Goal: Check status: Check status

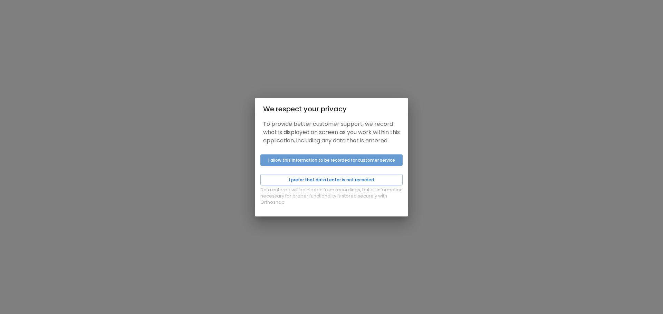
click at [319, 166] on button "I allow this information to be recorded for customer service" at bounding box center [331, 160] width 142 height 11
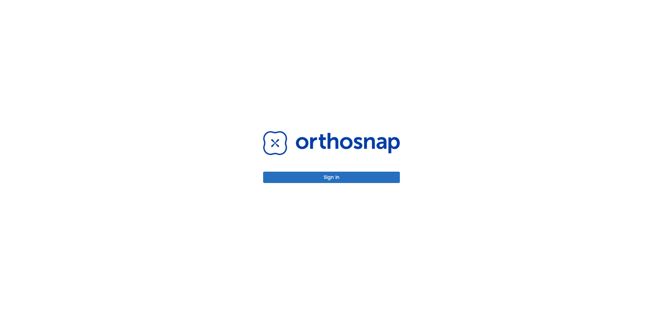
click at [322, 181] on button "Sign in" at bounding box center [331, 177] width 137 height 11
click at [339, 179] on button "Sign in" at bounding box center [331, 177] width 137 height 11
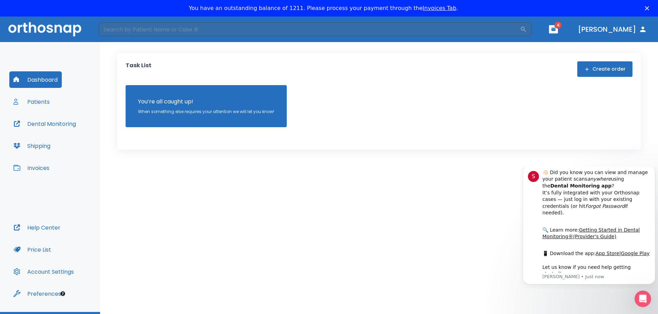
click at [40, 101] on button "Patients" at bounding box center [31, 102] width 45 height 17
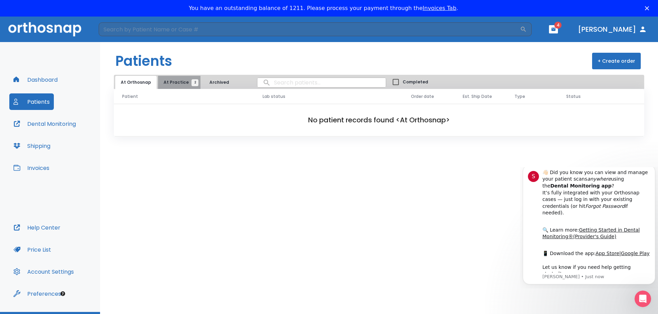
click at [185, 86] on button "At Practice 2" at bounding box center [179, 82] width 42 height 13
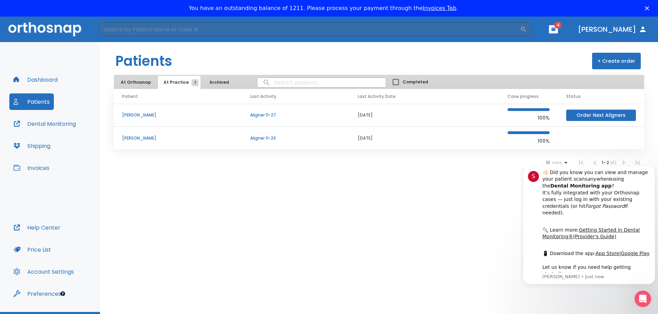
click at [136, 140] on p "[PERSON_NAME]" at bounding box center [177, 138] width 111 height 6
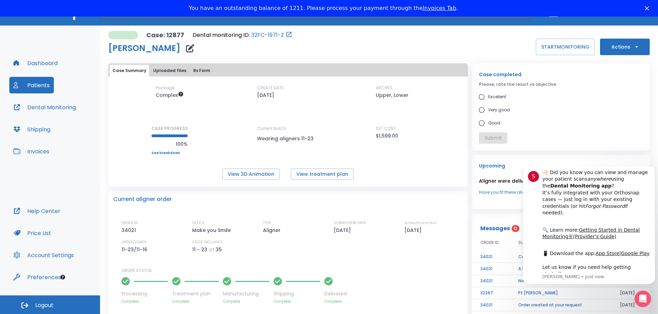
click at [626, 42] on button "Actions" at bounding box center [625, 47] width 50 height 17
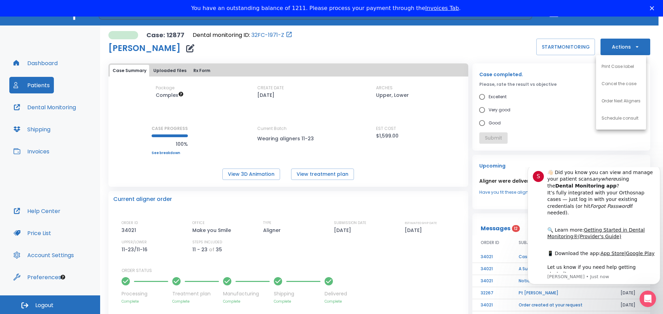
click at [497, 54] on div at bounding box center [331, 157] width 663 height 314
